Goal: Navigation & Orientation: Find specific page/section

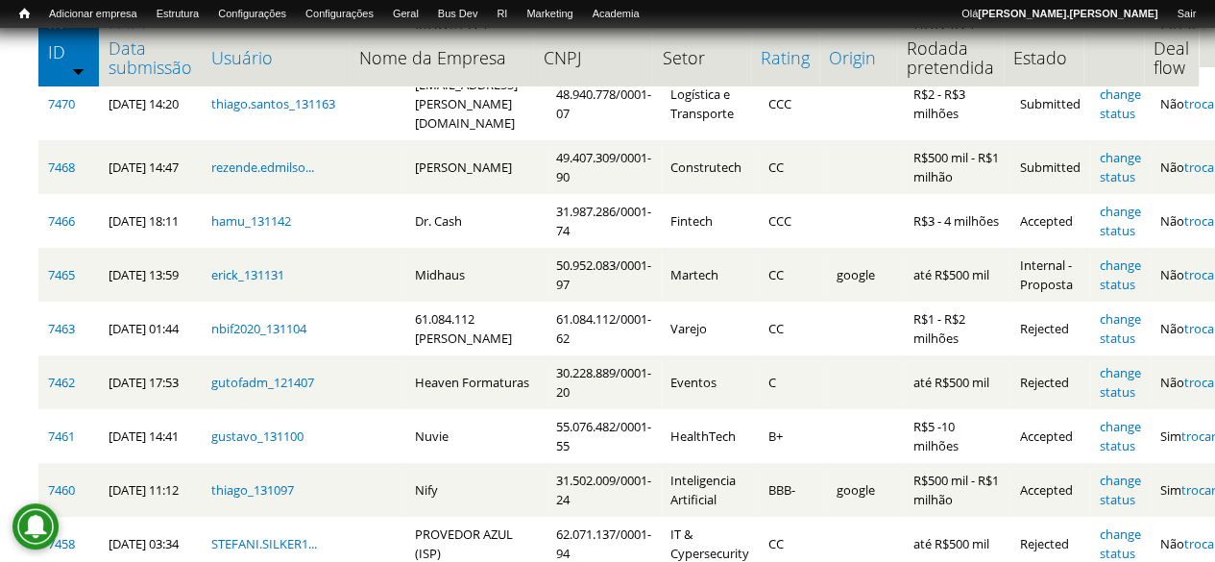
scroll to position [384, 0]
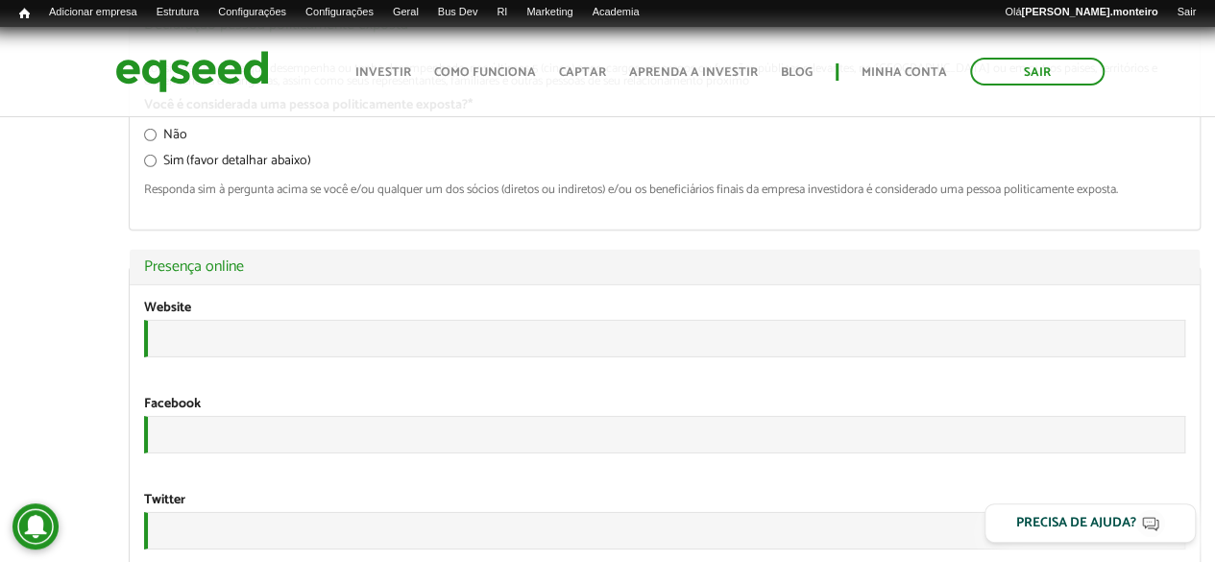
scroll to position [3267, 0]
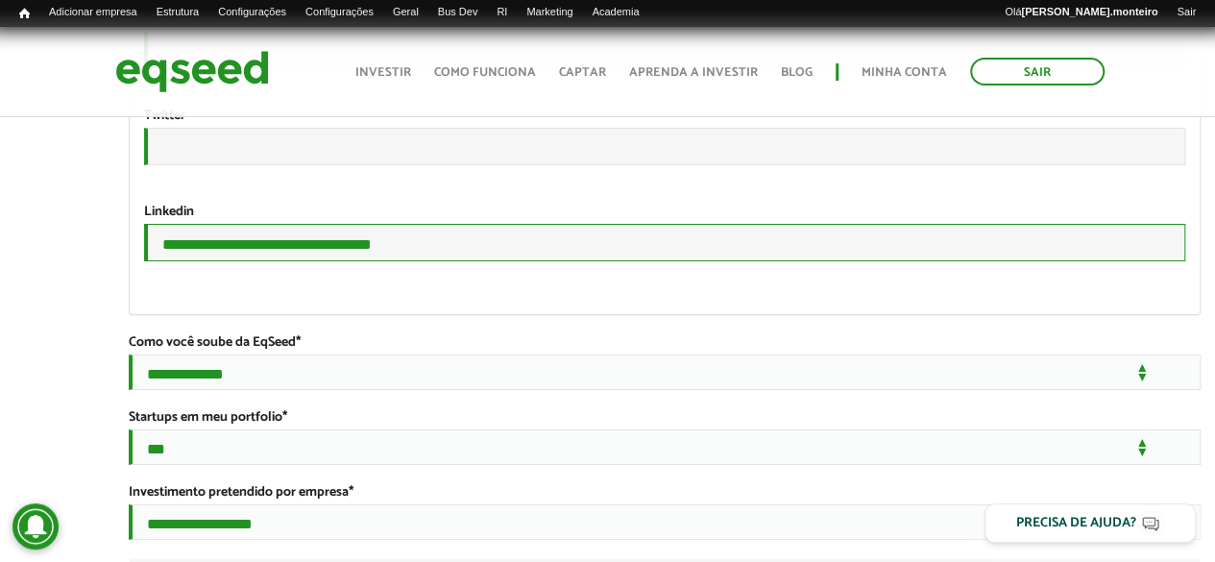
click at [325, 261] on input "**********" at bounding box center [664, 242] width 1041 height 37
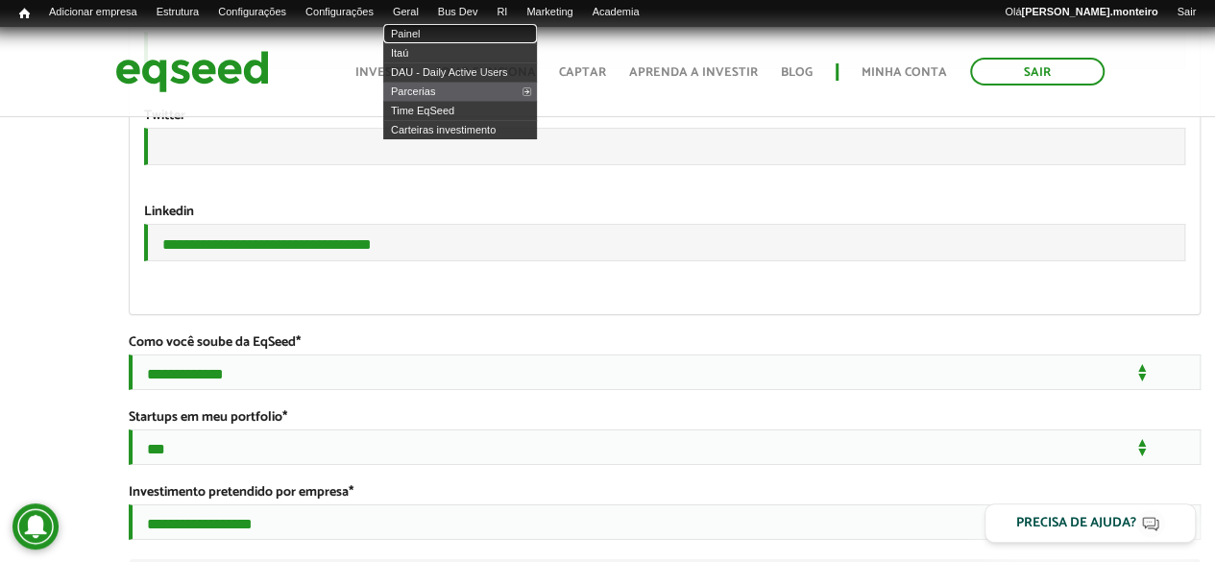
click at [432, 34] on link "Painel" at bounding box center [460, 33] width 154 height 19
